Goal: Task Accomplishment & Management: Complete application form

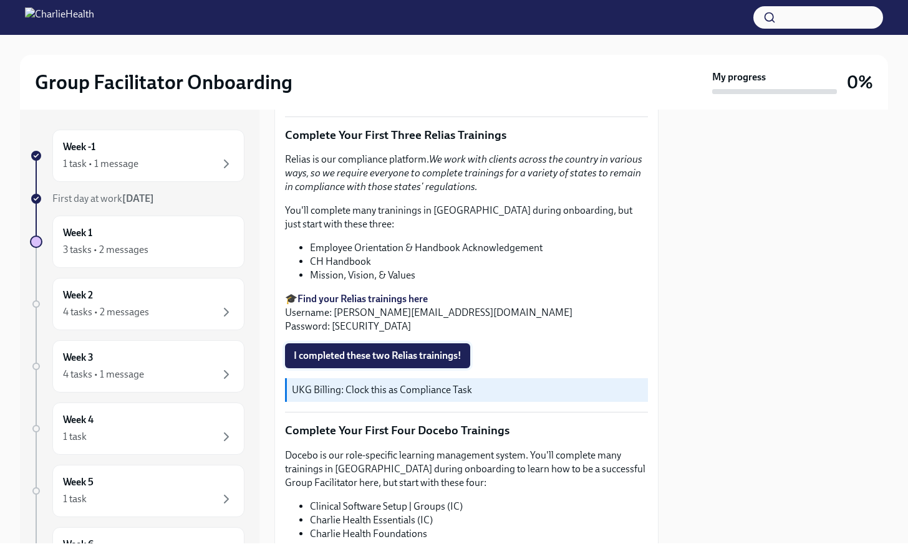
scroll to position [1302, 0]
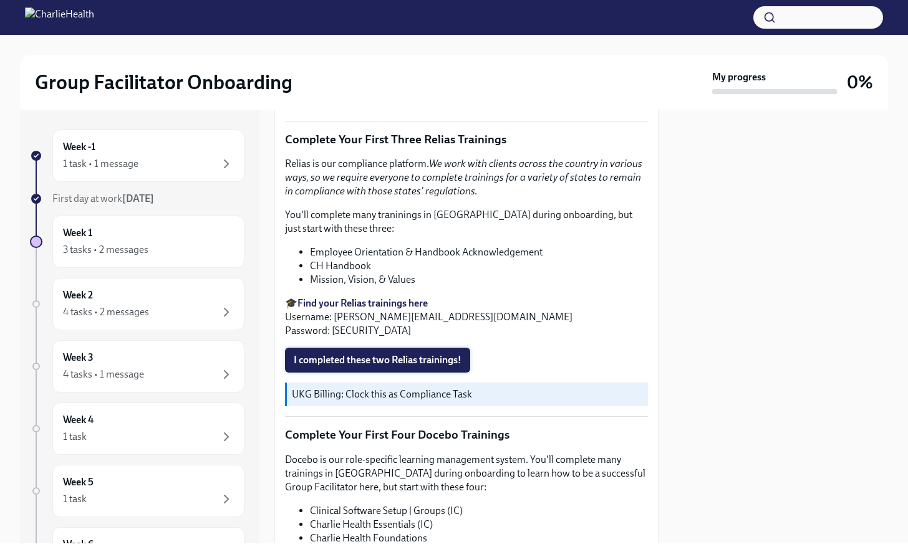
click at [387, 354] on span "I completed these two Relias trainings!" at bounding box center [378, 360] width 168 height 12
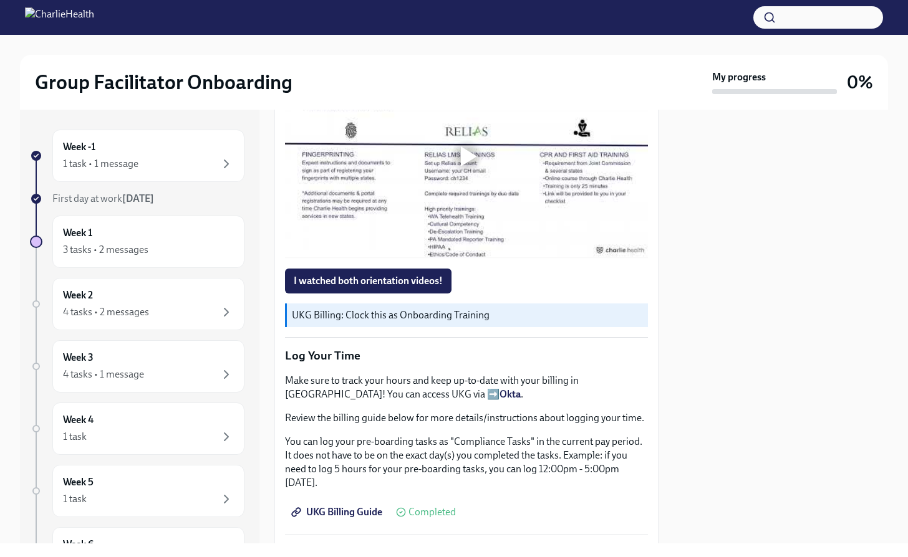
scroll to position [888, 0]
click at [423, 283] on span "I watched both orientation videos!" at bounding box center [368, 280] width 149 height 12
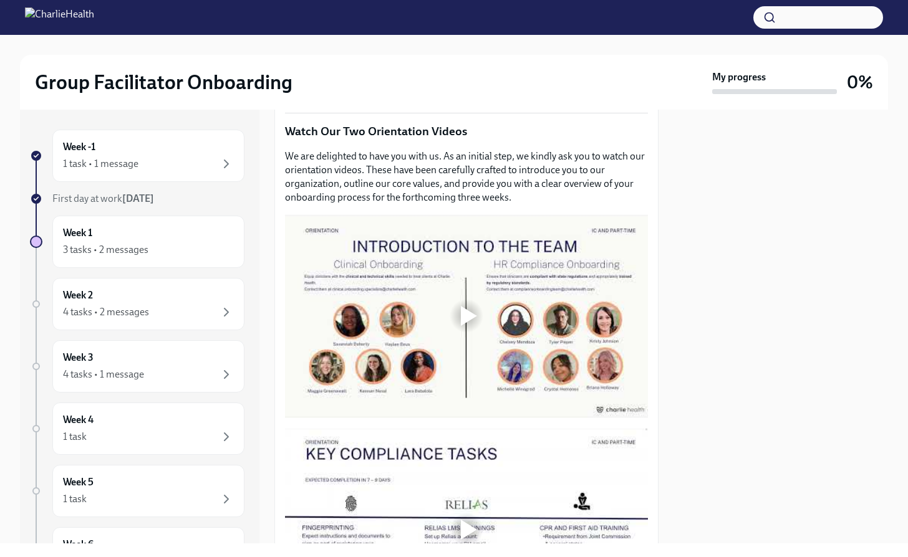
scroll to position [470, 0]
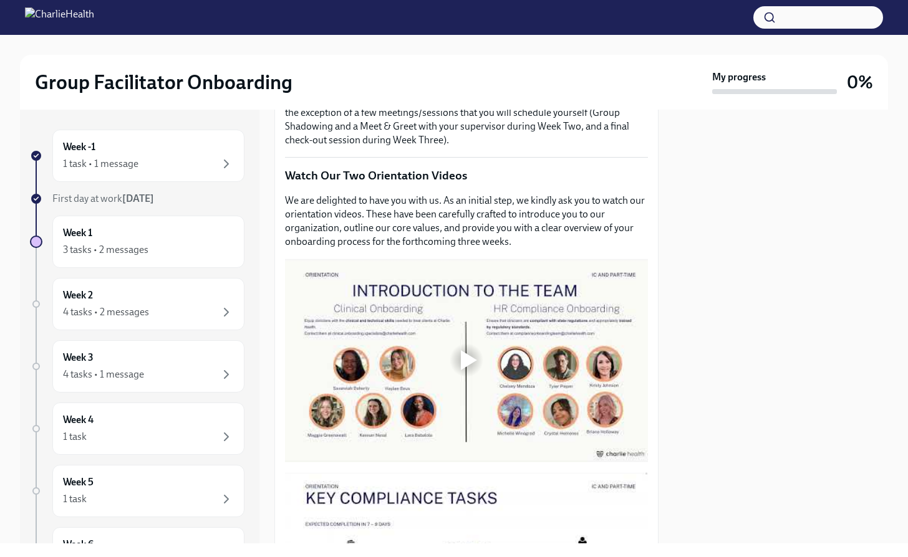
click at [462, 359] on div at bounding box center [469, 360] width 16 height 20
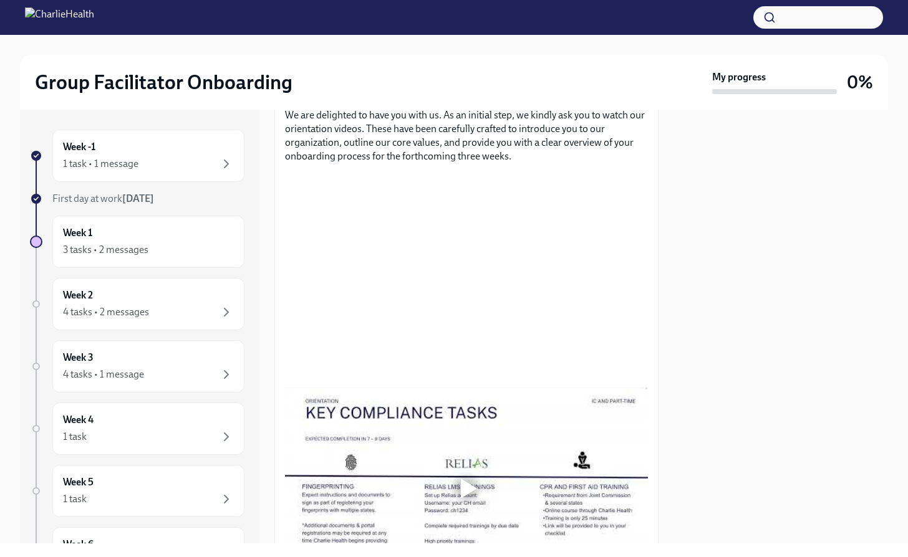
scroll to position [580, 0]
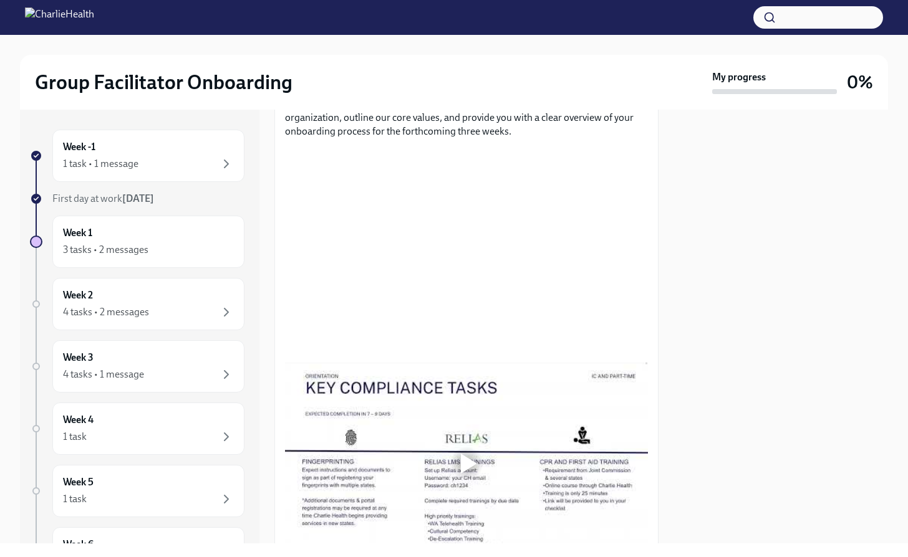
click at [704, 195] on div at bounding box center [780, 327] width 214 height 434
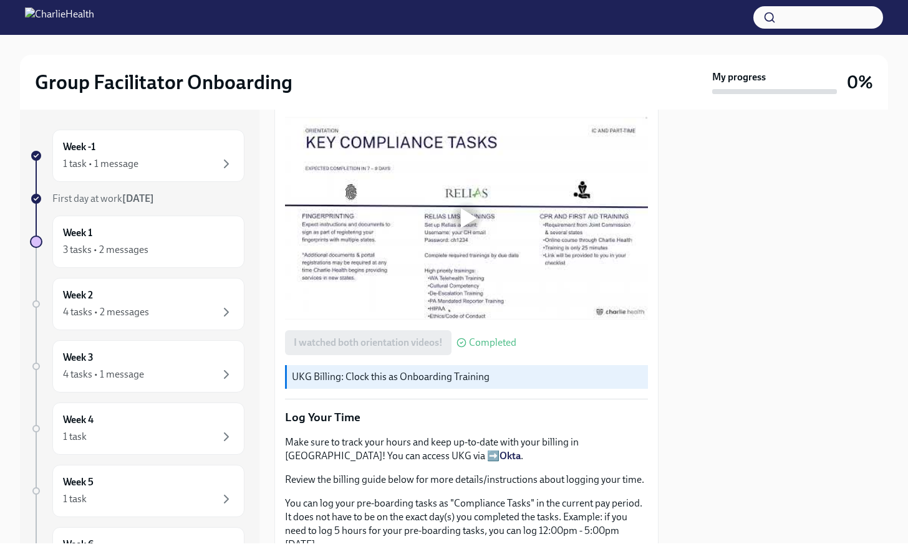
click at [471, 214] on div at bounding box center [469, 218] width 16 height 20
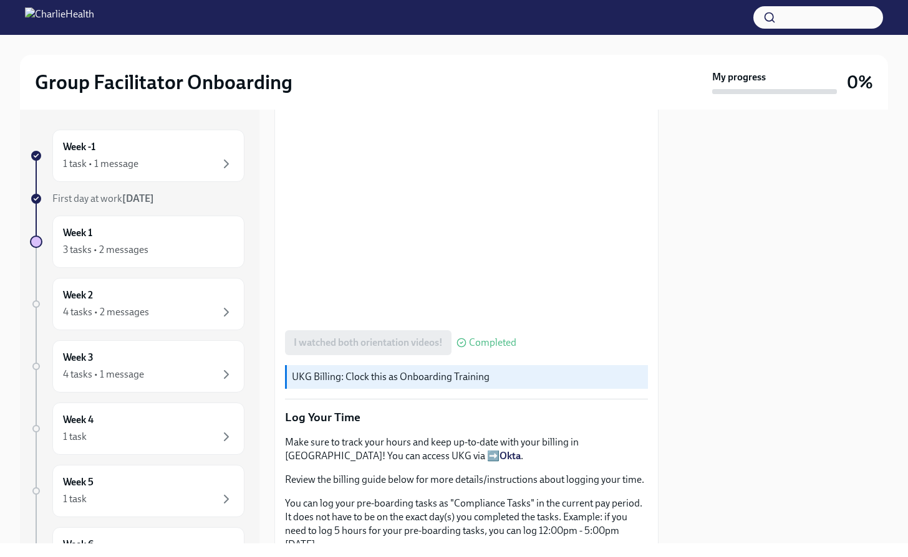
scroll to position [786, 0]
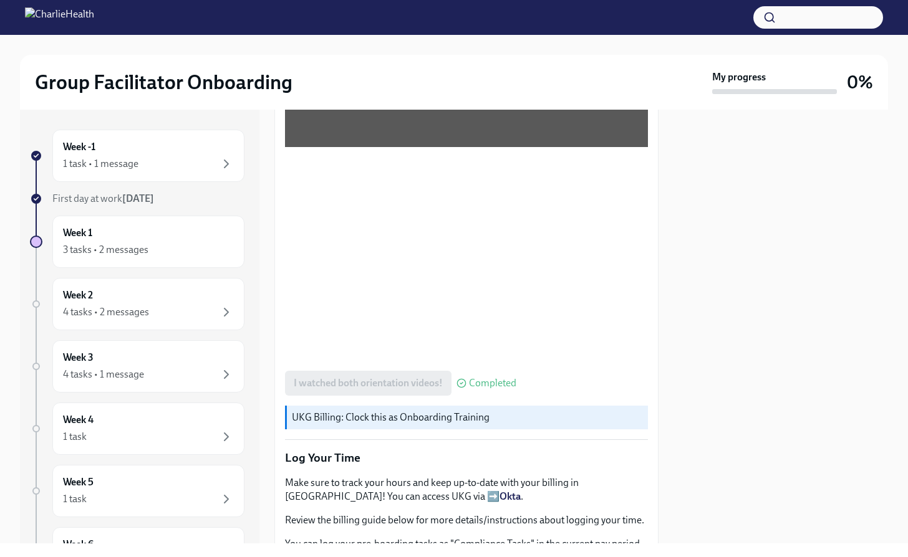
click at [676, 251] on div at bounding box center [780, 327] width 214 height 434
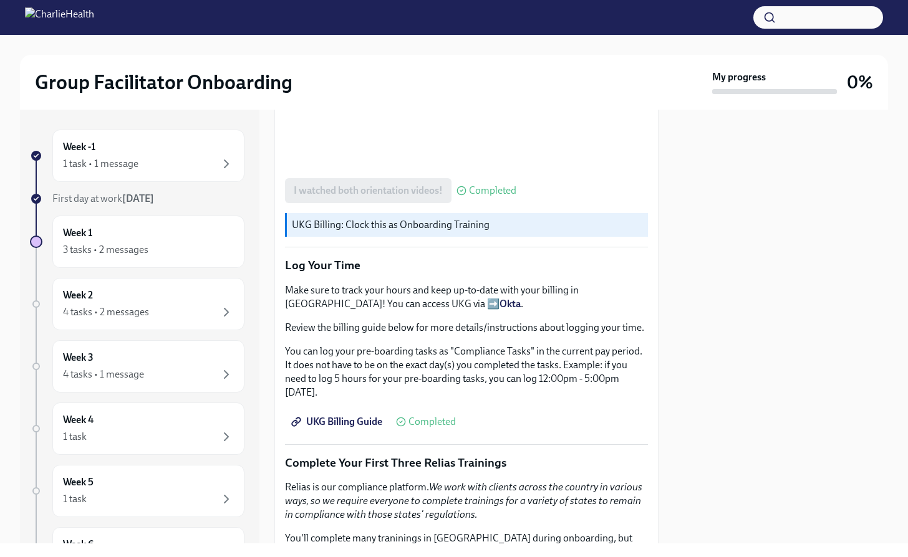
scroll to position [973, 0]
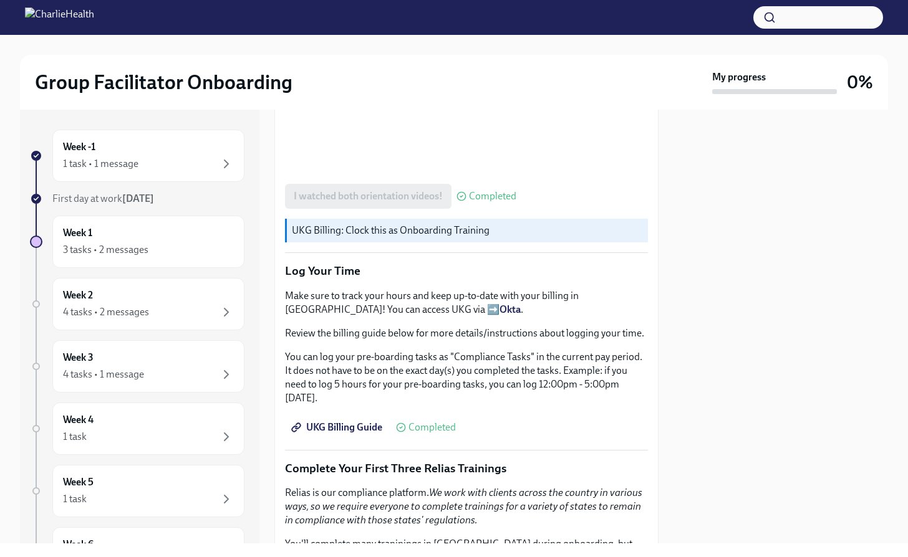
click at [353, 421] on span "UKG Billing Guide" at bounding box center [338, 427] width 89 height 12
click at [351, 421] on span "UKG Billing Guide" at bounding box center [338, 427] width 89 height 12
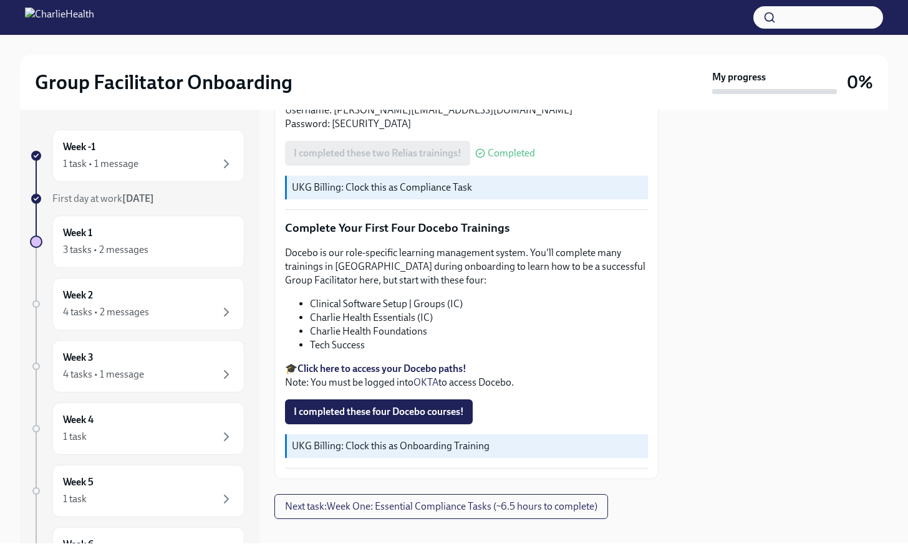
scroll to position [0, 0]
click at [321, 400] on button "I completed these four Docebo courses!" at bounding box center [379, 412] width 188 height 25
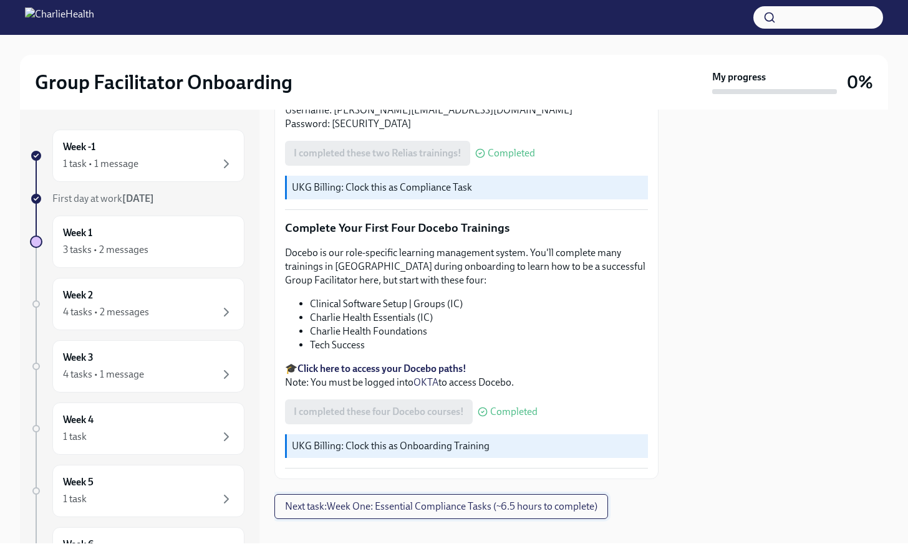
click at [365, 501] on span "Next task : Week One: Essential Compliance Tasks (~6.5 hours to complete)" at bounding box center [441, 507] width 312 height 12
